Goal: Navigation & Orientation: Find specific page/section

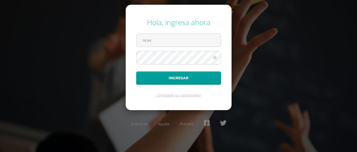
type input "[EMAIL_ADDRESS][DOMAIN_NAME]"
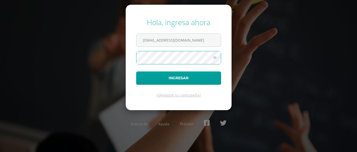
click at [136, 71] on button "Ingresar" at bounding box center [178, 77] width 85 height 13
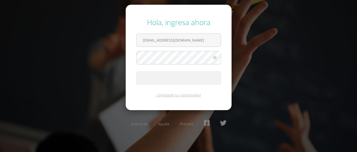
click at [199, 76] on span "submit" at bounding box center [178, 78] width 84 height 13
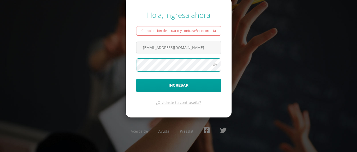
click at [136, 79] on button "Ingresar" at bounding box center [178, 85] width 85 height 13
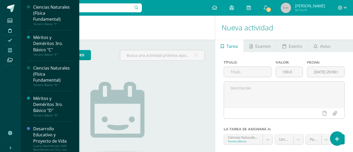
click at [9, 51] on icon at bounding box center [10, 50] width 4 height 4
